Goal: Contribute content: Contribute content

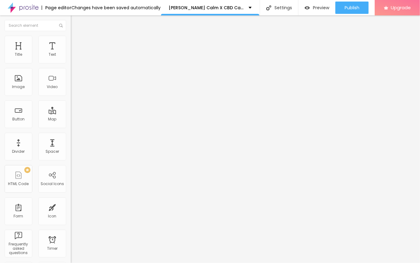
click at [71, 53] on span "Add image" at bounding box center [83, 50] width 25 height 5
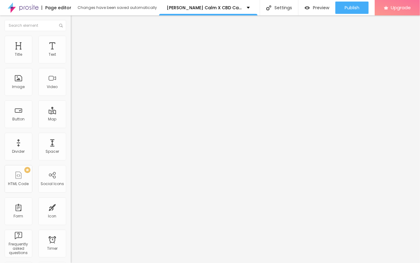
click at [75, 22] on img "button" at bounding box center [77, 22] width 5 height 5
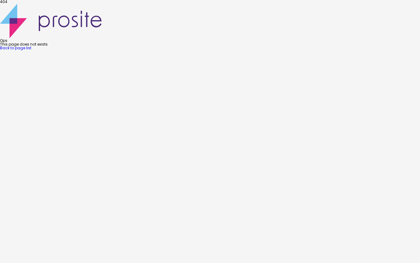
click at [31, 50] on link "Back to page list" at bounding box center [15, 47] width 31 height 5
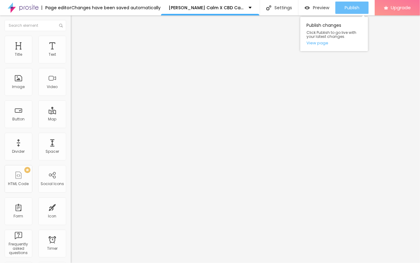
click at [339, 7] on button "Publish" at bounding box center [351, 8] width 33 height 12
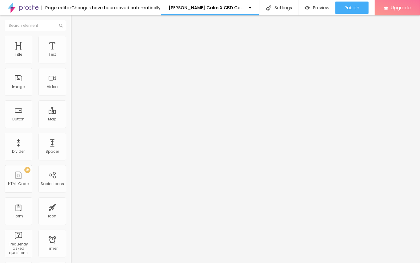
click at [71, 25] on button "Edit Text" at bounding box center [106, 22] width 71 height 14
click at [71, 53] on span "Add image" at bounding box center [83, 50] width 25 height 5
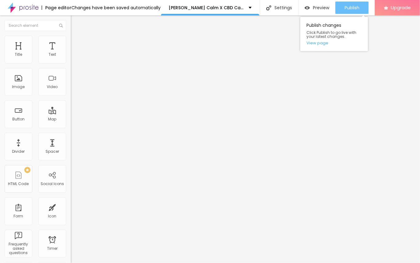
click at [342, 9] on button "Publish" at bounding box center [351, 8] width 33 height 12
